Goal: Information Seeking & Learning: Understand process/instructions

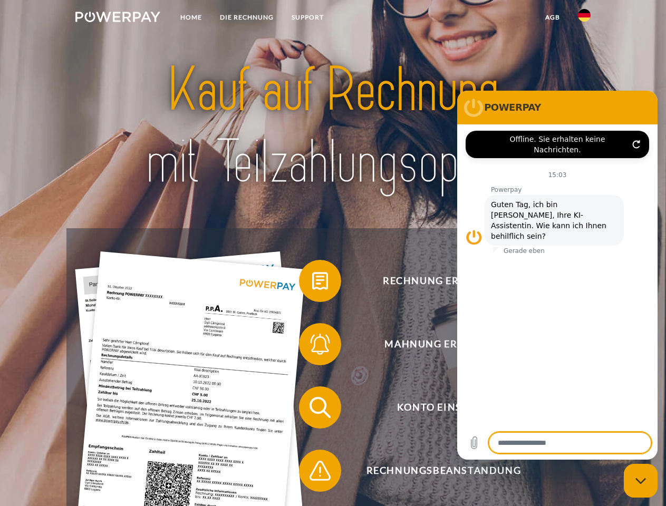
click at [118, 18] on img at bounding box center [117, 17] width 85 height 11
click at [584, 18] on img at bounding box center [584, 15] width 13 height 13
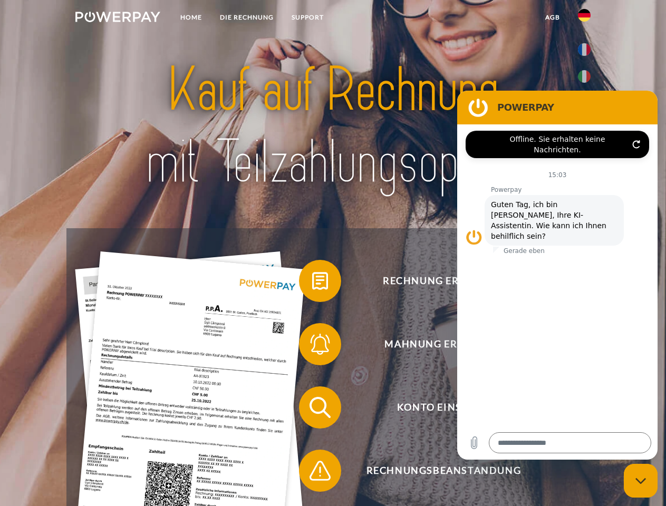
click at [552, 17] on link "agb" at bounding box center [552, 17] width 33 height 19
click at [312, 283] on span at bounding box center [304, 281] width 53 height 53
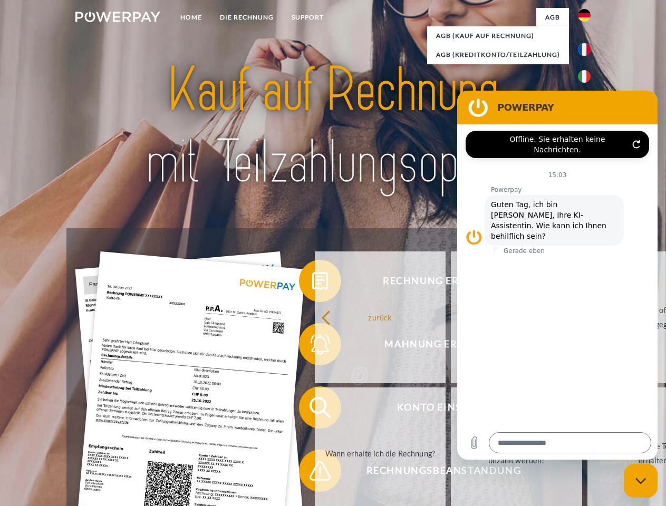
click at [312, 346] on div "zurück Warum habe ich eine Rechnung erhalten? Was habe ich noch offen, ist mein…" at bounding box center [517, 385] width 426 height 272
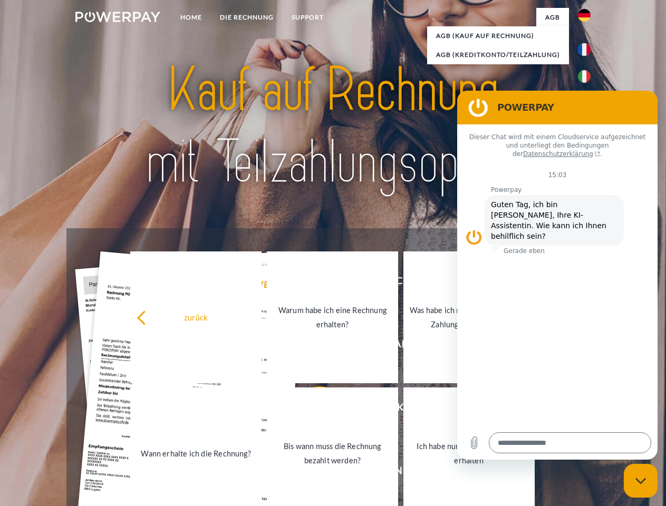
click at [312, 410] on link "Bis wann muss die Rechnung bezahlt werden?" at bounding box center [332, 453] width 131 height 132
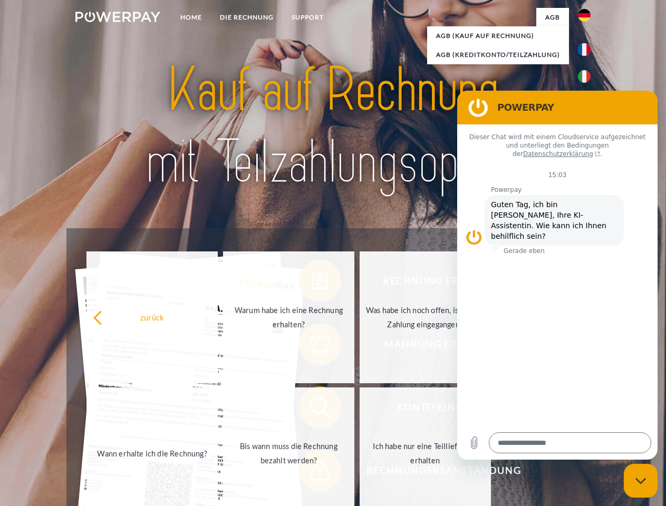
click at [312, 473] on span at bounding box center [304, 470] width 53 height 53
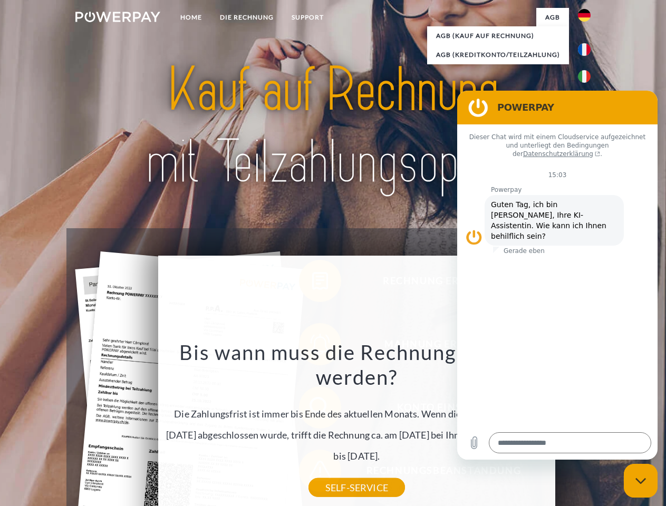
click at [640, 481] on icon "Messaging-Fenster schließen" at bounding box center [640, 481] width 11 height 7
type textarea "*"
